Goal: Contribute content

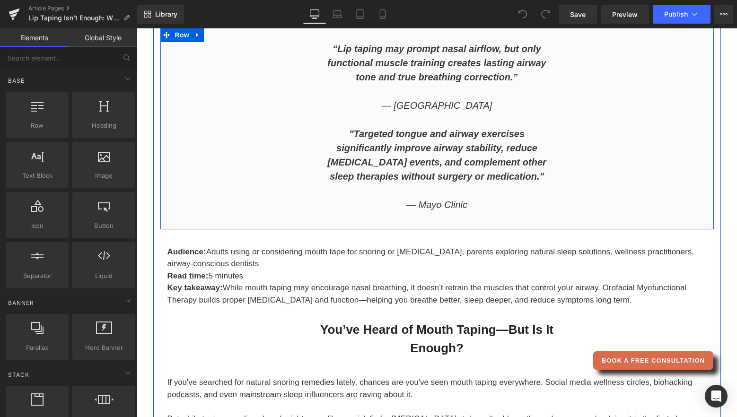
scroll to position [189, 0]
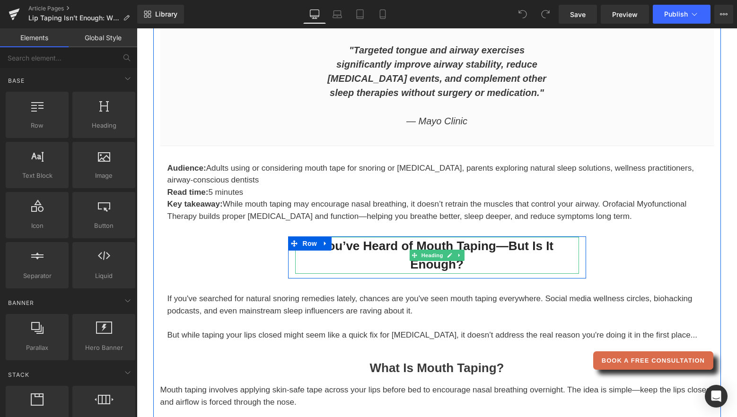
click at [396, 244] on h2 "You’ve Heard of Mouth Taping—But Is It Enough?" at bounding box center [437, 255] width 284 height 37
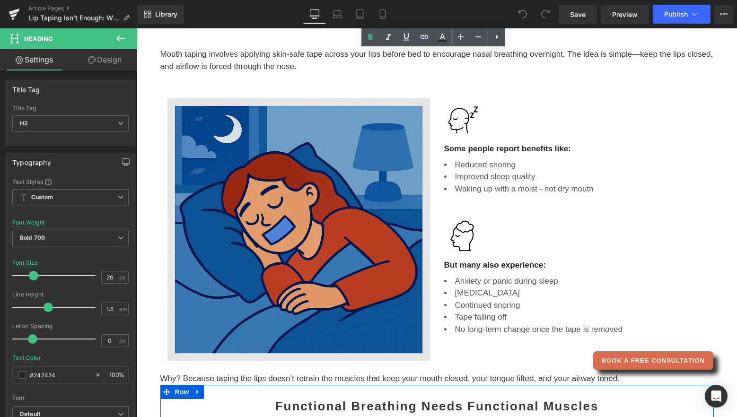
scroll to position [520, 0]
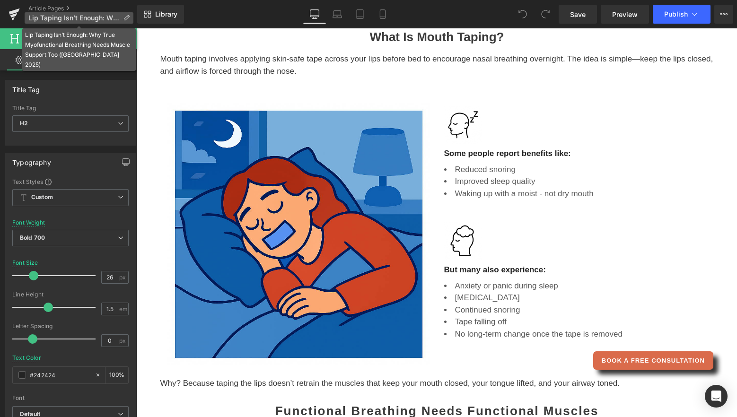
click at [72, 19] on span "Lip Taping Isn’t Enough: Why True Myofunctional Breathing Needs Muscle Support …" at bounding box center [73, 18] width 91 height 8
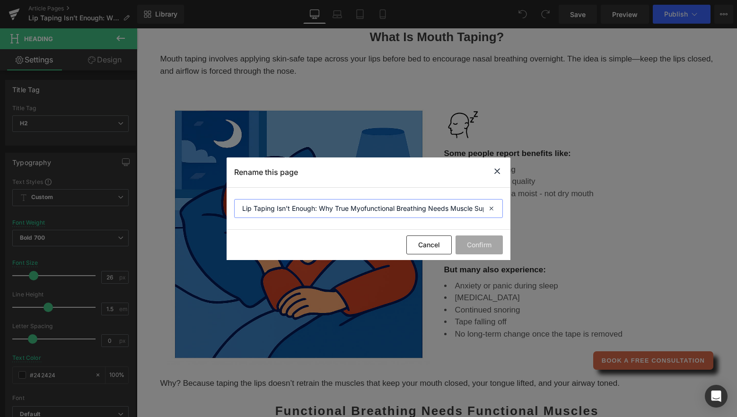
click at [252, 209] on input "Lip Taping Isn’t Enough: Why True Myofunctional Breathing Needs Muscle Support …" at bounding box center [368, 208] width 269 height 19
type input "Lip - Mouth Taping Isn’t Enough: Why True Myofunctional Breathing Needs Muscle …"
click at [481, 250] on button "Confirm" at bounding box center [479, 245] width 47 height 19
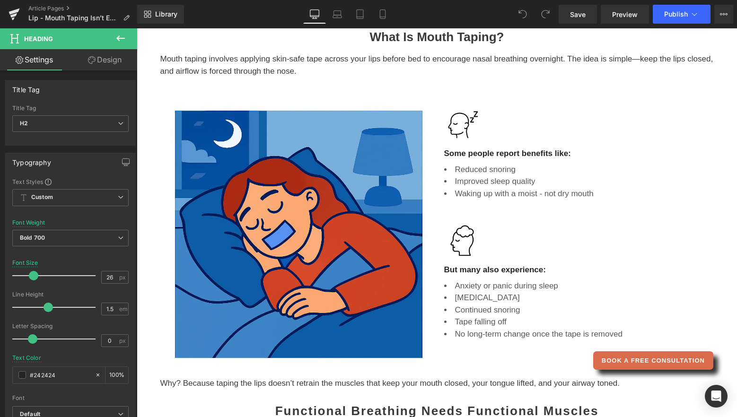
click at [675, 16] on span "Publish" at bounding box center [676, 14] width 24 height 8
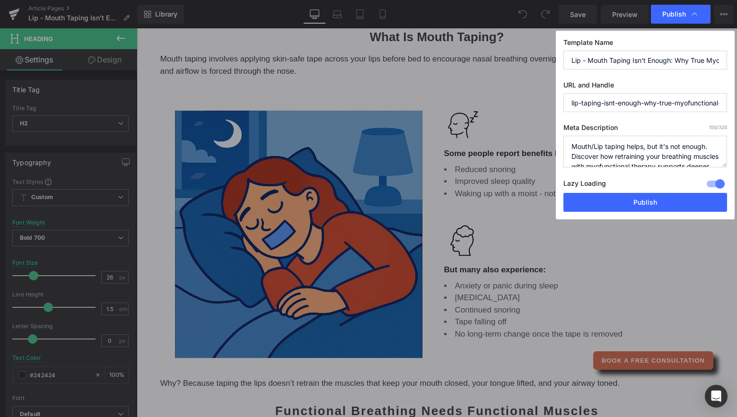
click at [592, 146] on textarea "Mouth/Lip taping helps, but it’s not enough. Discover how retraining your breat…" at bounding box center [645, 152] width 164 height 32
type textarea "Mouth - Lip taping helps, but it’s not enough. Discover how retraining your bre…"
click at [633, 199] on button "Publish" at bounding box center [645, 202] width 164 height 19
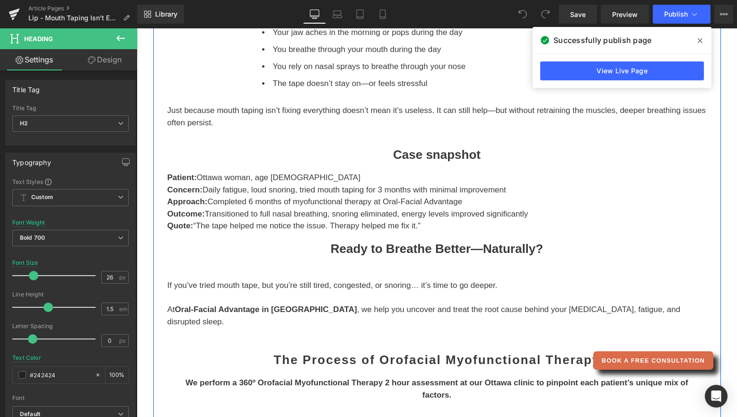
scroll to position [1088, 0]
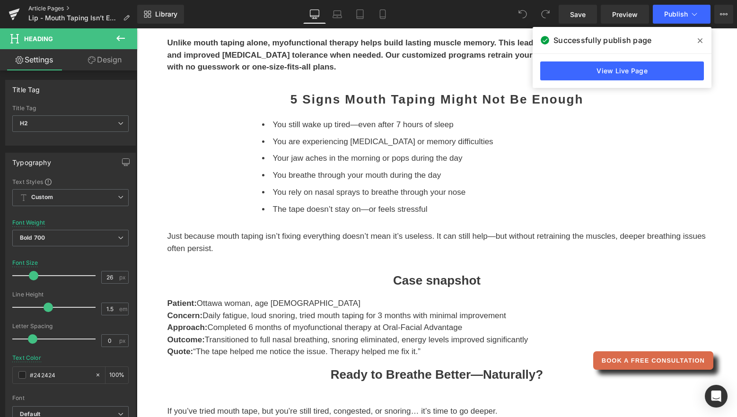
click at [50, 7] on link "Article Pages" at bounding box center [82, 9] width 109 height 8
